Goal: Transaction & Acquisition: Purchase product/service

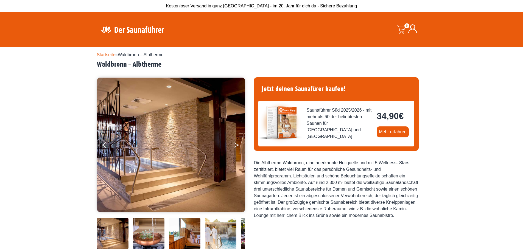
click at [236, 143] on button "Next" at bounding box center [240, 147] width 14 height 14
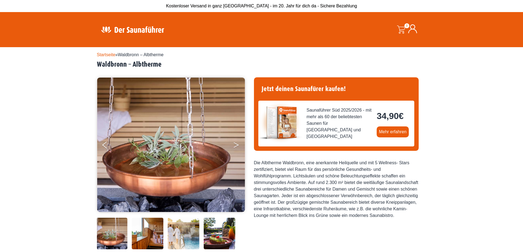
click at [236, 143] on button "Next" at bounding box center [240, 147] width 14 height 14
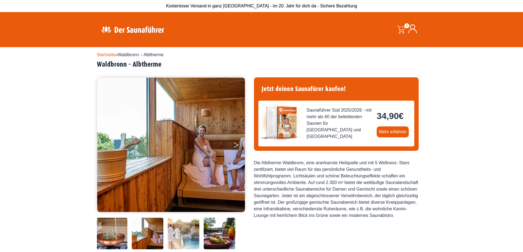
click at [236, 143] on button "Next" at bounding box center [240, 147] width 14 height 14
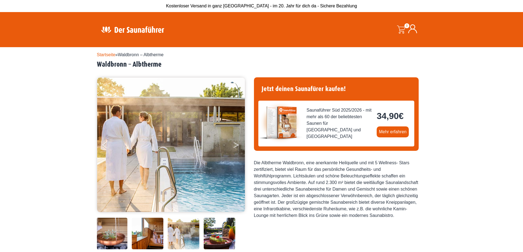
click at [236, 143] on button "Next" at bounding box center [240, 147] width 14 height 14
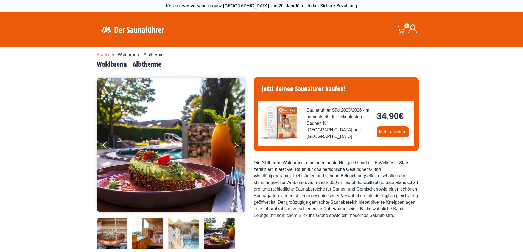
click at [236, 143] on button "Next" at bounding box center [240, 147] width 14 height 14
click at [235, 146] on button "Next" at bounding box center [240, 147] width 14 height 14
click at [236, 145] on button "Next" at bounding box center [240, 147] width 14 height 14
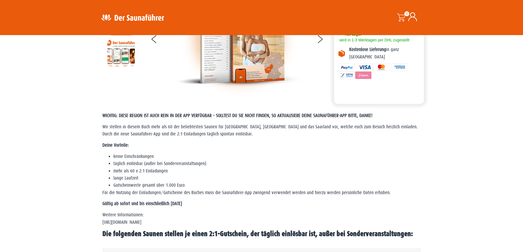
scroll to position [82, 0]
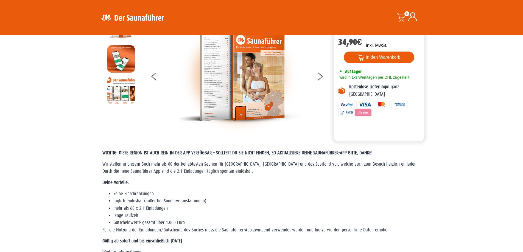
scroll to position [55, 0]
